Goal: Task Accomplishment & Management: Use online tool/utility

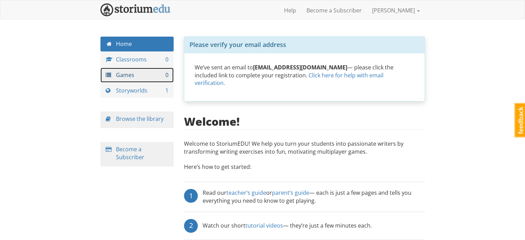
click at [142, 69] on link "Games 0" at bounding box center [136, 75] width 73 height 15
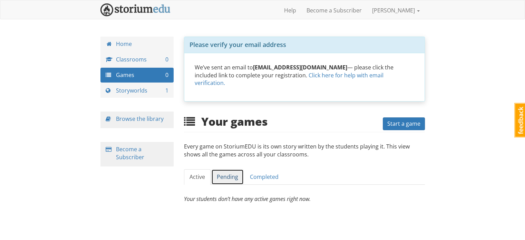
click at [228, 175] on link "Pending" at bounding box center [227, 177] width 32 height 16
click at [265, 169] on link "Completed" at bounding box center [264, 177] width 40 height 16
click at [412, 11] on link "[PERSON_NAME]" at bounding box center [396, 10] width 58 height 17
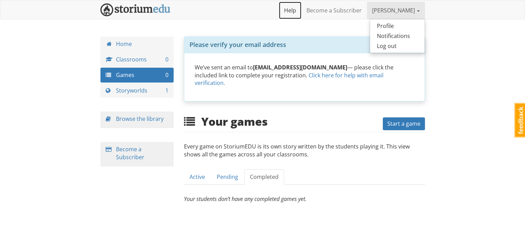
click at [301, 13] on link "Help" at bounding box center [290, 10] width 22 height 17
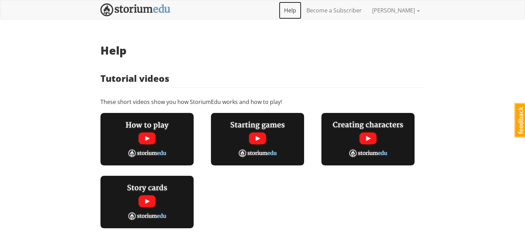
scroll to position [86, 0]
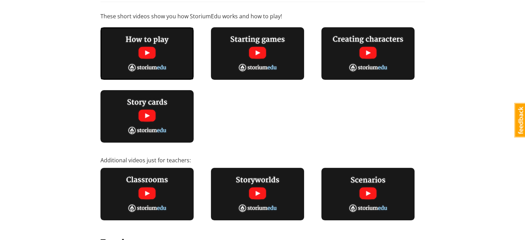
click at [150, 53] on img at bounding box center [146, 53] width 93 height 52
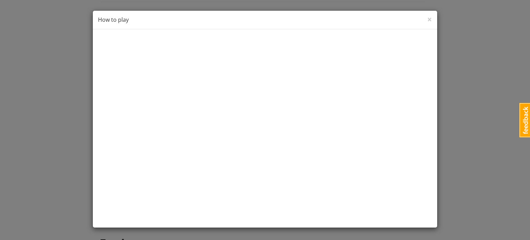
click at [427, 20] on div "× Close How to play" at bounding box center [265, 20] width 344 height 19
click at [426, 21] on div "× Close How to play" at bounding box center [265, 20] width 344 height 19
click at [430, 19] on span "×" at bounding box center [429, 18] width 5 height 11
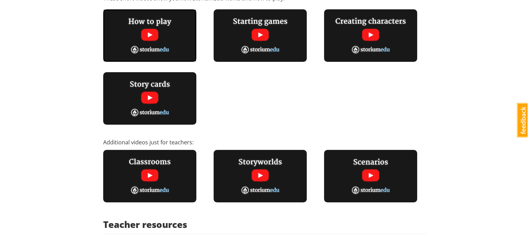
scroll to position [0, 0]
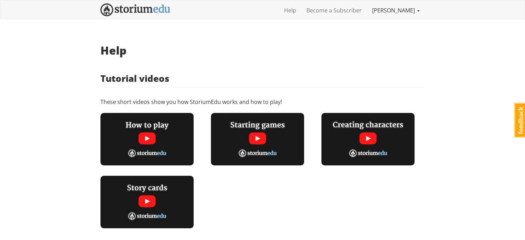
click at [413, 14] on link "[PERSON_NAME]" at bounding box center [396, 10] width 58 height 17
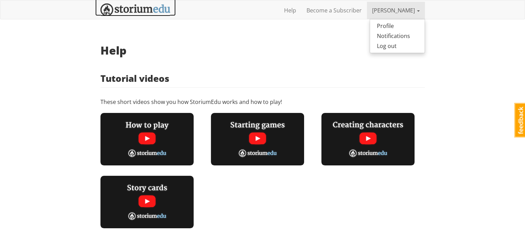
click at [160, 8] on img at bounding box center [135, 9] width 70 height 13
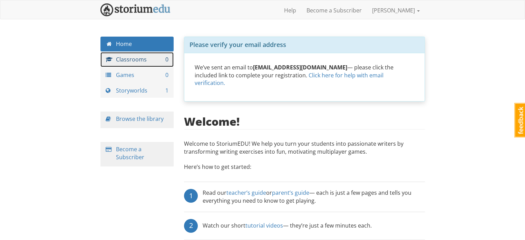
click at [122, 62] on link "Classrooms 0" at bounding box center [136, 59] width 73 height 15
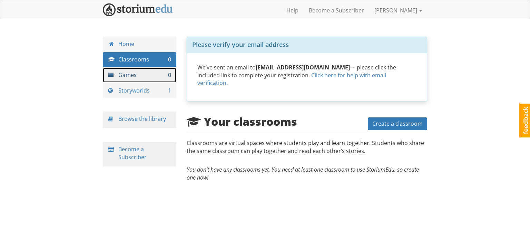
click at [125, 72] on link "Games 0" at bounding box center [139, 75] width 73 height 15
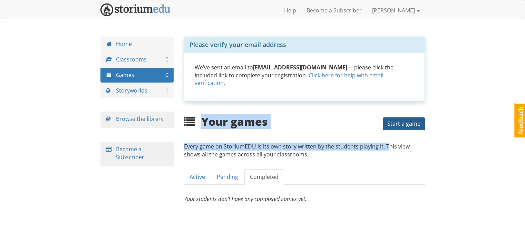
drag, startPoint x: 387, startPoint y: 125, endPoint x: 394, endPoint y: 118, distance: 10.0
click at [394, 118] on div "Your games Start a game Every game on StoriumEDU is its own story written by th…" at bounding box center [304, 158] width 241 height 87
click at [394, 120] on span "Start a game" at bounding box center [403, 124] width 33 height 8
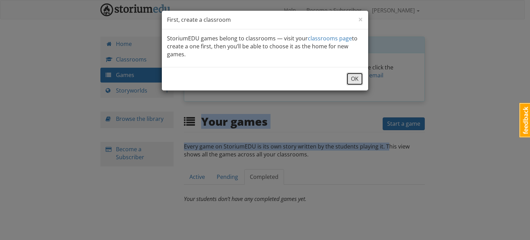
click at [355, 78] on button "OK" at bounding box center [354, 78] width 17 height 13
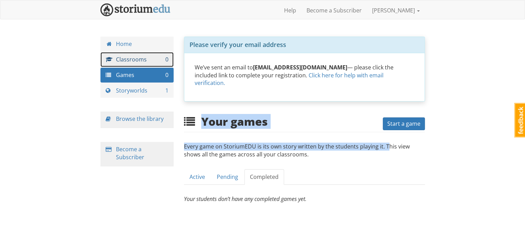
click at [151, 65] on link "Classrooms 0" at bounding box center [136, 59] width 73 height 15
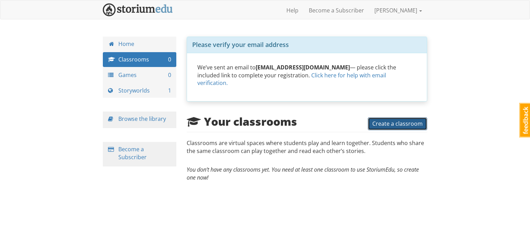
click at [399, 120] on span "Create a classroom" at bounding box center [397, 124] width 50 height 8
